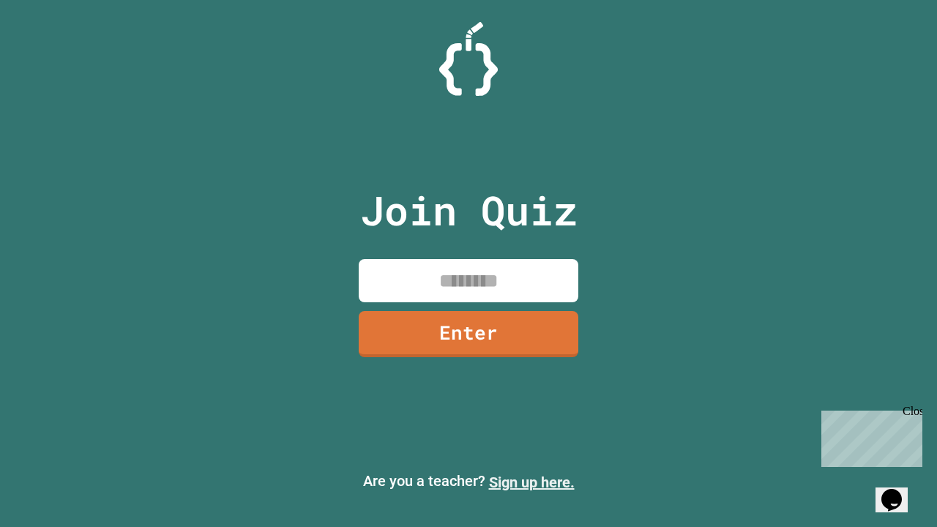
click at [531, 482] on link "Sign up here." at bounding box center [532, 483] width 86 height 18
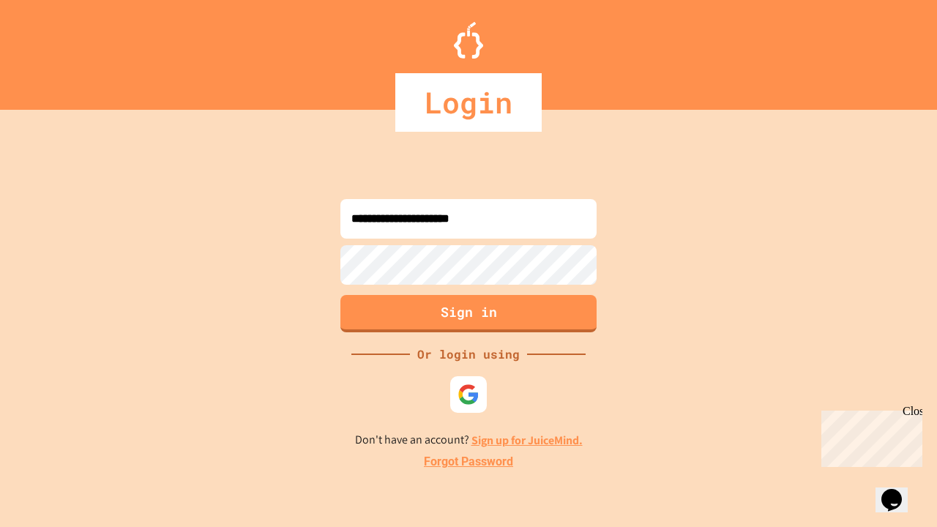
type input "**********"
